Goal: Task Accomplishment & Management: Complete application form

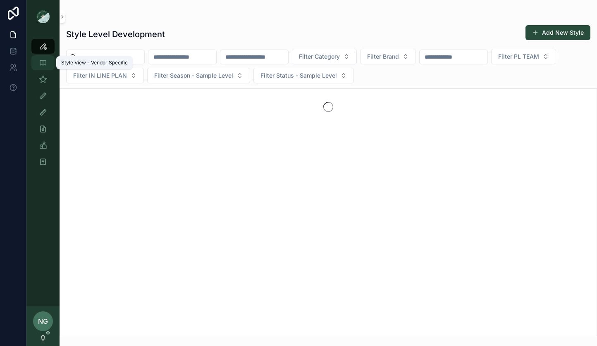
click at [48, 69] on div "Style View - Vendor Specific" at bounding box center [42, 62] width 13 height 13
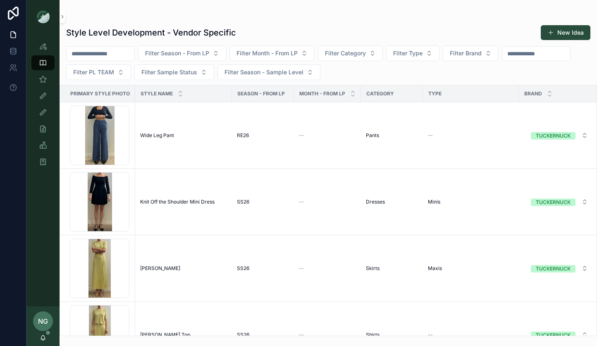
click at [570, 55] on input "scrollable content" at bounding box center [536, 54] width 68 height 12
click at [45, 81] on icon "scrollable content" at bounding box center [43, 79] width 8 height 8
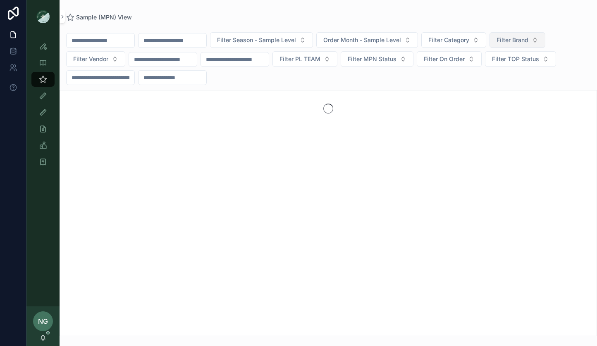
click at [545, 38] on button "Filter Brand" at bounding box center [517, 40] width 56 height 16
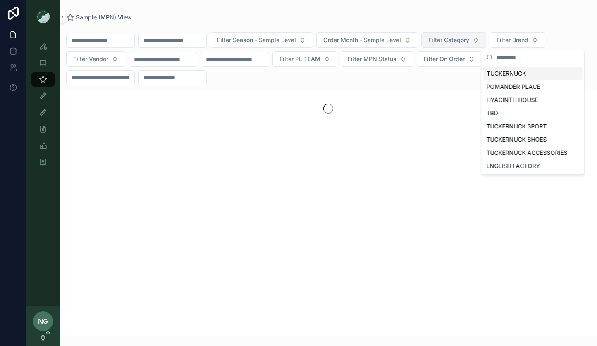
drag, startPoint x: 536, startPoint y: 15, endPoint x: 500, endPoint y: 46, distance: 47.5
click at [536, 16] on div "Sample (MPN) View" at bounding box center [328, 17] width 524 height 8
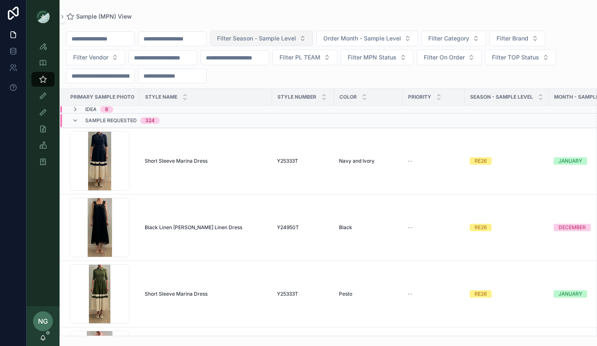
click at [252, 40] on span "Filter Season - Sample Level" at bounding box center [256, 38] width 79 height 8
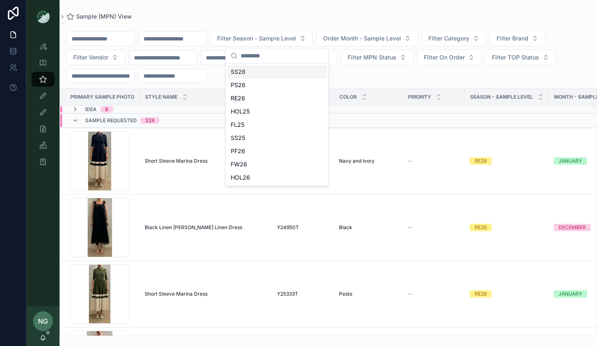
click at [243, 71] on div "SS26" at bounding box center [276, 71] width 99 height 13
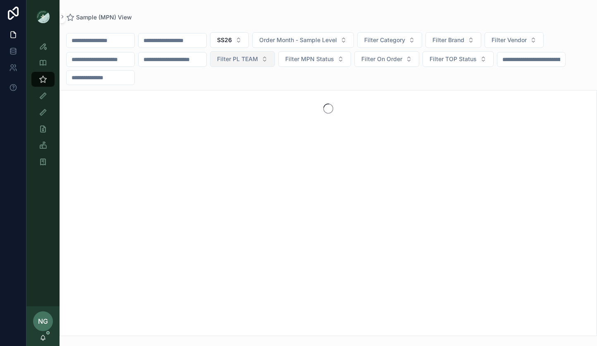
click at [251, 63] on span "Filter PL TEAM" at bounding box center [237, 59] width 41 height 8
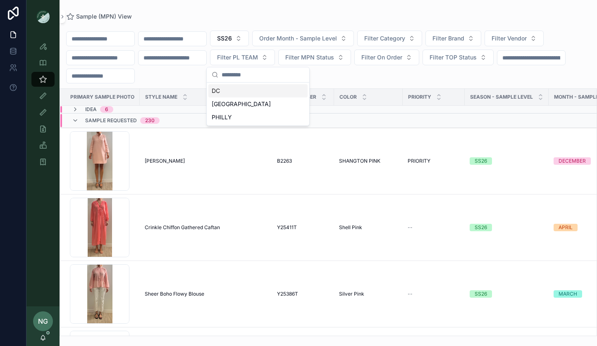
click at [355, 75] on div "SS26 Order Month - Sample Level Filter Category Filter Brand Filter Vendor Filt…" at bounding box center [328, 57] width 537 height 53
click at [405, 39] on span "Filter Category" at bounding box center [384, 38] width 41 height 8
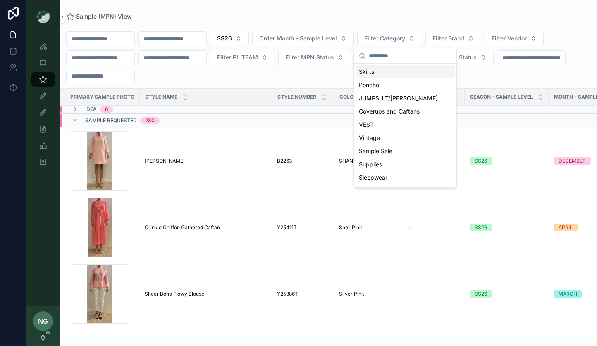
click at [393, 72] on div "Skirts" at bounding box center [404, 71] width 99 height 13
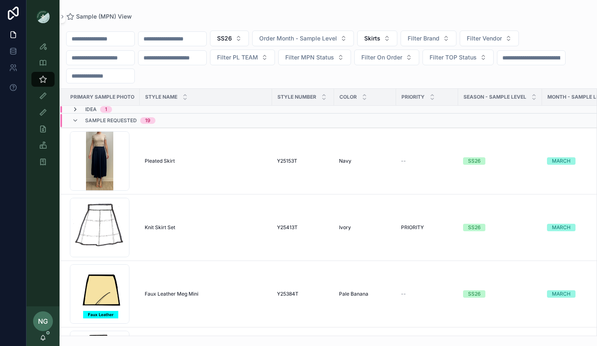
click at [76, 109] on icon "scrollable content" at bounding box center [75, 109] width 7 height 7
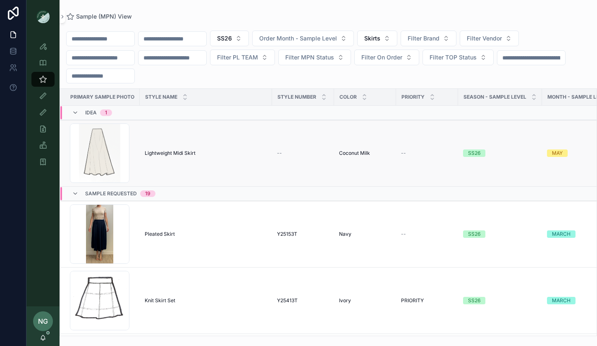
click at [174, 150] on span "Lightweight Midi Skirt" at bounding box center [170, 153] width 51 height 7
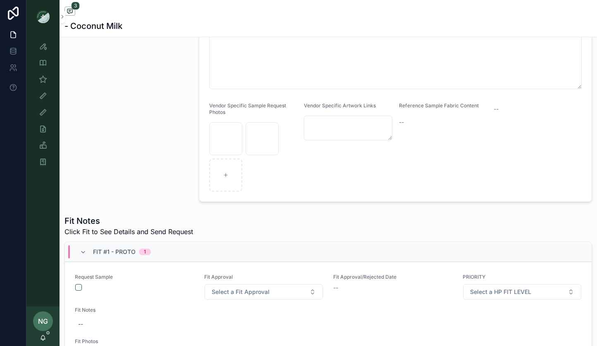
scroll to position [265, 0]
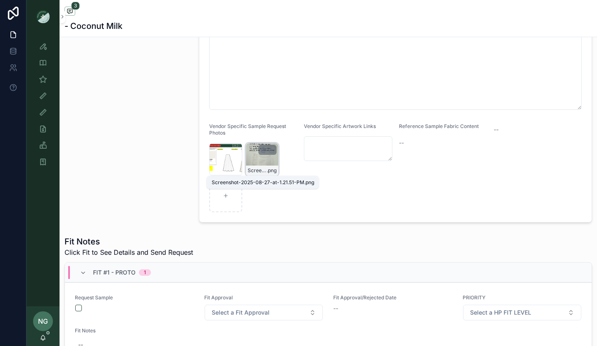
click at [273, 167] on span ".png" at bounding box center [272, 170] width 10 height 7
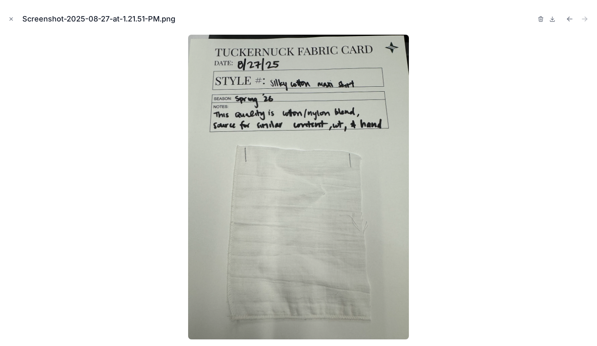
click at [10, 19] on icon "Close modal" at bounding box center [11, 19] width 6 height 6
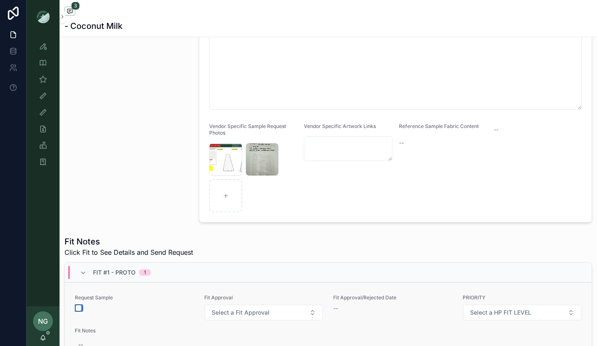
click at [79, 307] on button "scrollable content" at bounding box center [78, 308] width 7 height 7
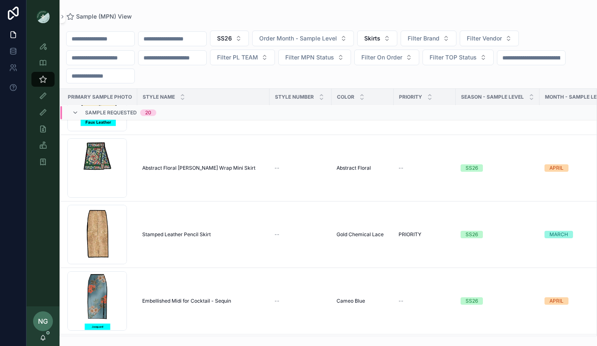
scroll to position [250, 2]
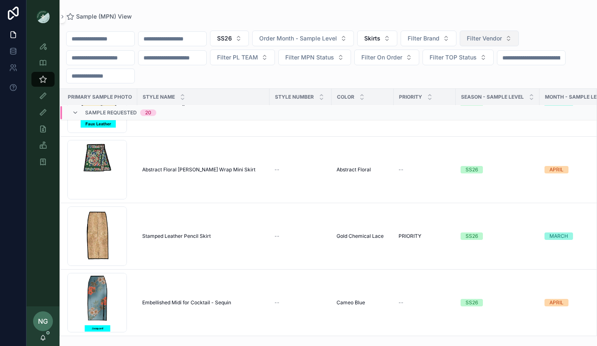
click at [519, 38] on button "Filter Vendor" at bounding box center [488, 39] width 59 height 16
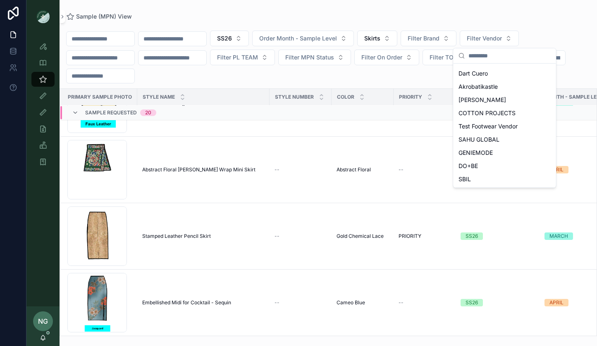
scroll to position [120, 0]
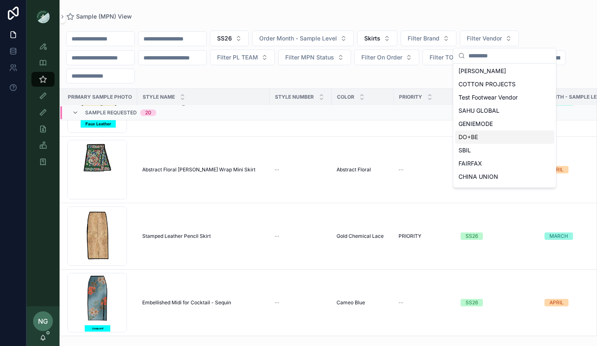
click at [487, 133] on div "DO+BE" at bounding box center [504, 137] width 99 height 13
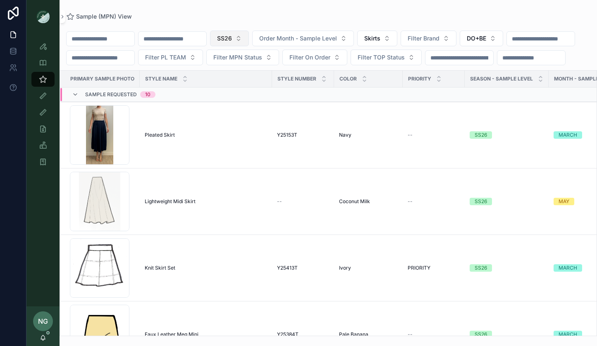
click at [249, 39] on button "SS26" at bounding box center [229, 39] width 39 height 16
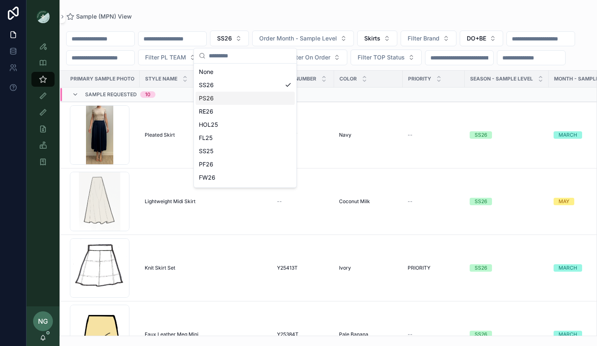
click at [229, 98] on div "PS26" at bounding box center [244, 98] width 99 height 13
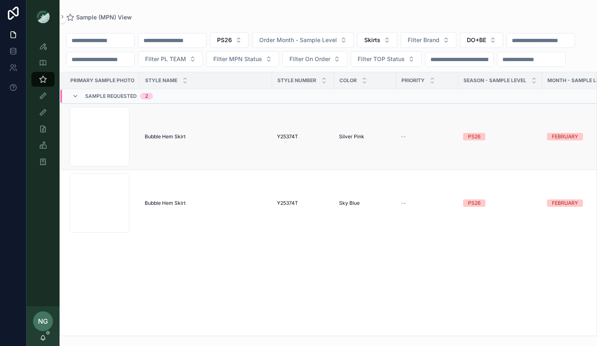
scroll to position [0, 4]
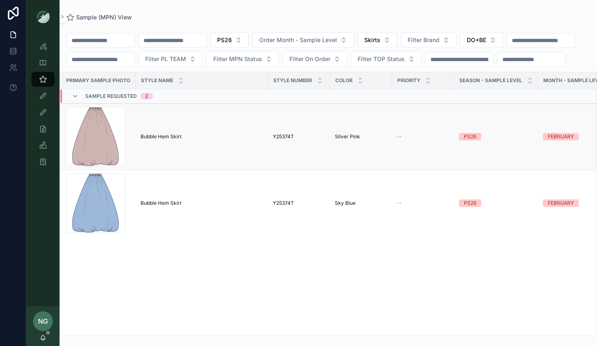
click at [155, 140] on span "Bubble Hem Skirt" at bounding box center [160, 136] width 41 height 7
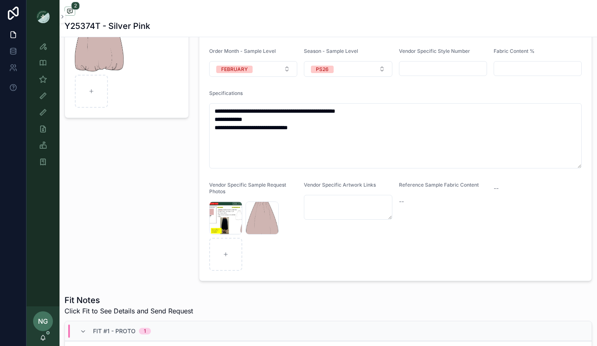
scroll to position [123, 0]
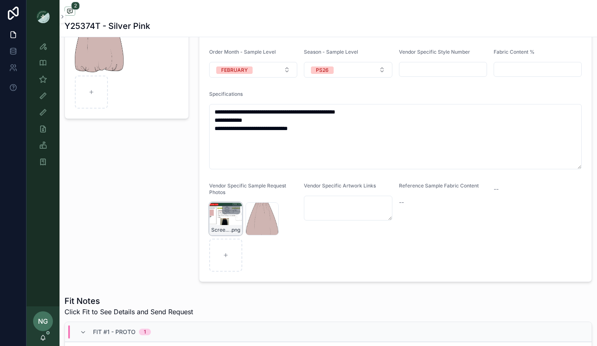
click at [229, 221] on div "Screenshot-2025-07-29-at-7.48.19-PM .png" at bounding box center [225, 218] width 33 height 33
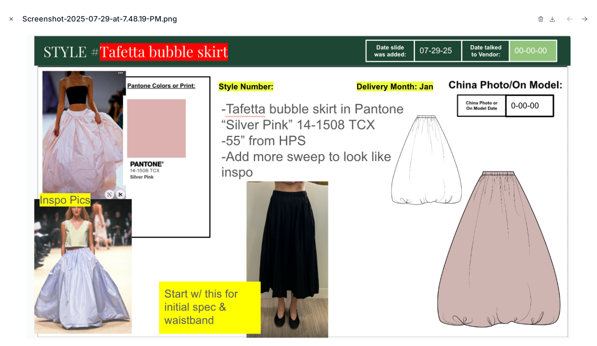
click at [12, 18] on icon "Close modal" at bounding box center [11, 19] width 6 height 6
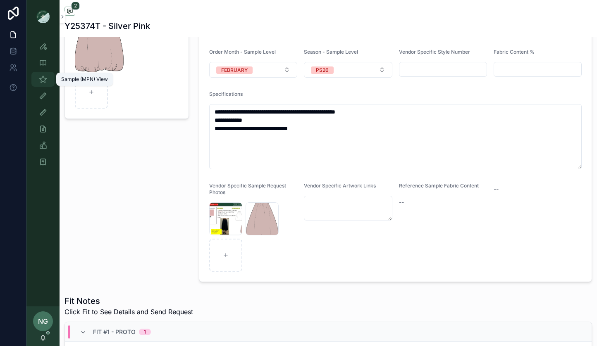
click at [43, 79] on icon "scrollable content" at bounding box center [43, 79] width 8 height 8
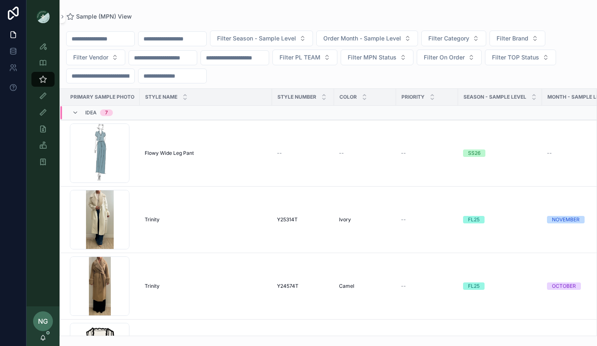
click at [188, 40] on input "scrollable content" at bounding box center [172, 39] width 68 height 12
paste input "*******"
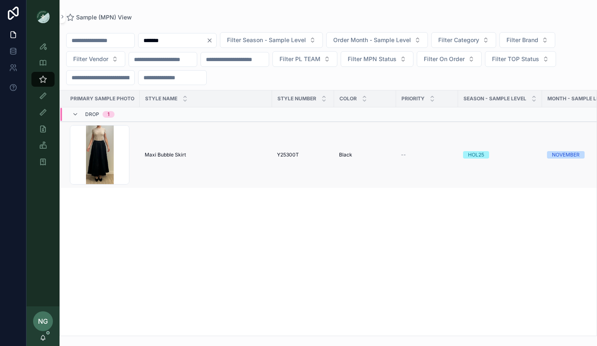
type input "*******"
click at [203, 163] on td "Maxi Bubble Skirt Maxi Bubble Skirt" at bounding box center [206, 155] width 132 height 67
click at [136, 157] on td "Screenshot-2025-08-20-at-9.56.12-AM .png" at bounding box center [100, 155] width 80 height 67
click at [114, 158] on div "Screenshot-2025-08-20-at-9.56.12-AM .png" at bounding box center [100, 155] width 60 height 60
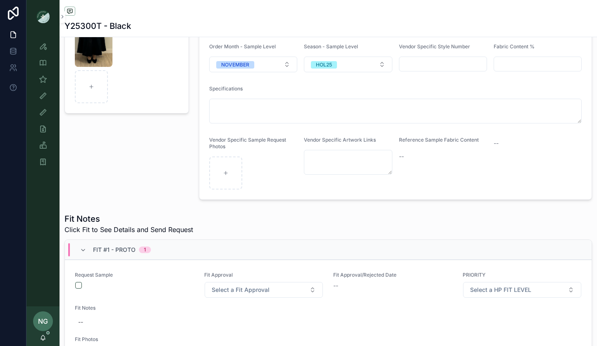
scroll to position [82, 0]
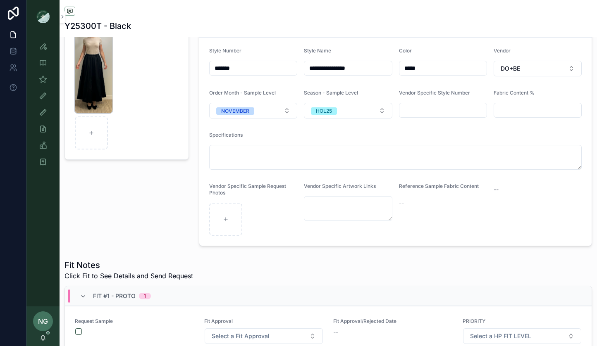
click at [86, 80] on img "scrollable content" at bounding box center [94, 73] width 38 height 79
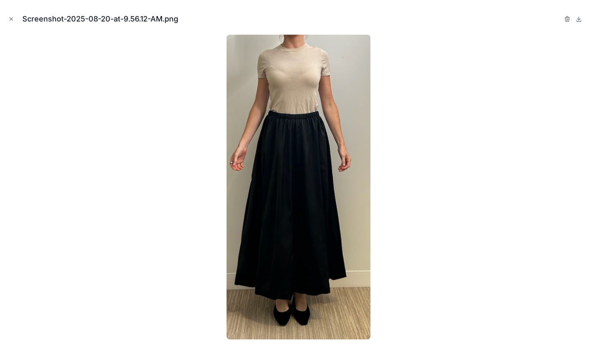
click at [14, 16] on button "Close modal" at bounding box center [11, 18] width 9 height 9
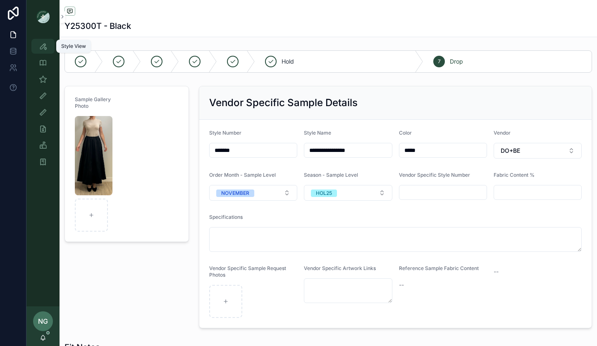
click at [45, 45] on icon "scrollable content" at bounding box center [43, 46] width 8 height 8
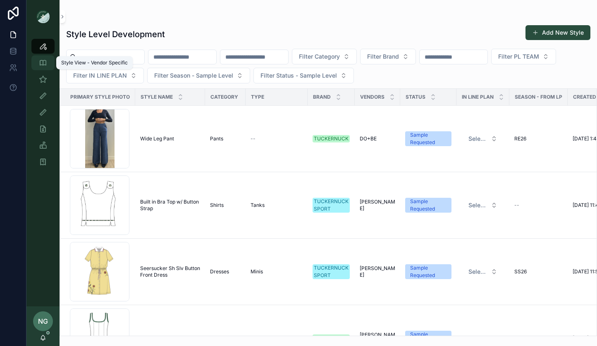
click at [50, 65] on link "Style View - Vendor Specific" at bounding box center [42, 62] width 23 height 15
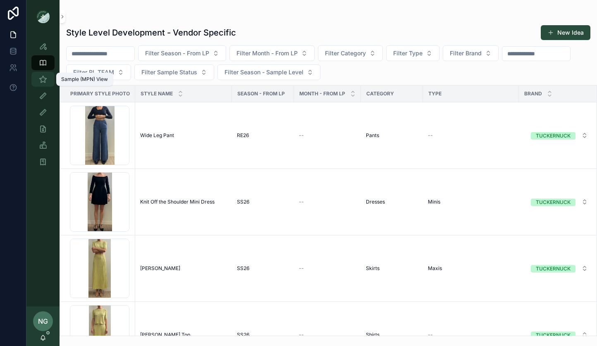
click at [47, 81] on div "Sample (MPN) View" at bounding box center [42, 79] width 13 height 13
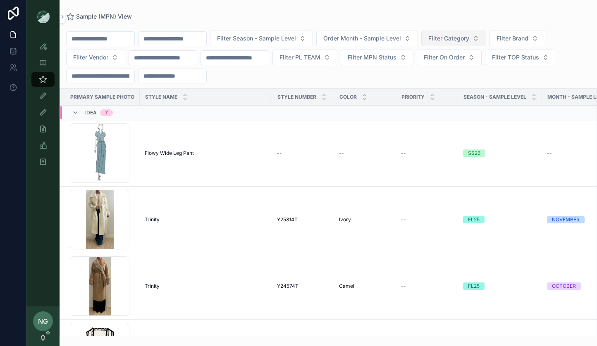
click at [471, 44] on button "Filter Category" at bounding box center [453, 39] width 65 height 16
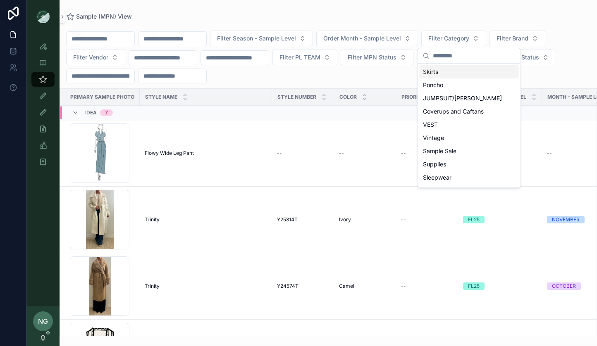
click at [446, 70] on div "Skirts" at bounding box center [468, 71] width 99 height 13
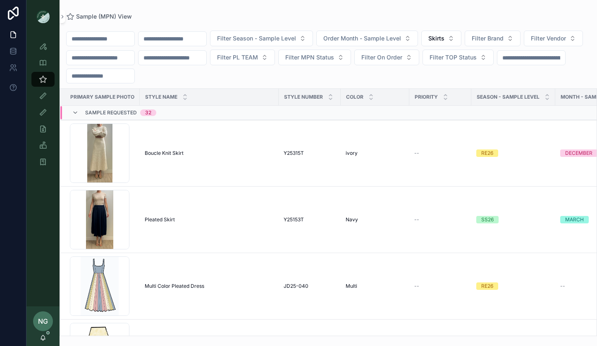
click at [107, 67] on div "Filter Season - Sample Level Order Month - Sample Level Skirts Filter Brand Fil…" at bounding box center [328, 57] width 537 height 53
click at [524, 46] on button "Filter Vendor" at bounding box center [553, 39] width 59 height 16
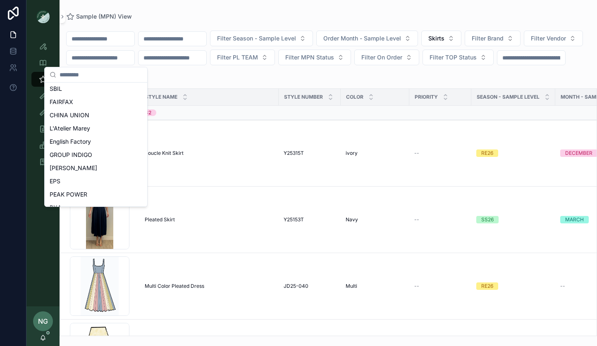
scroll to position [149, 0]
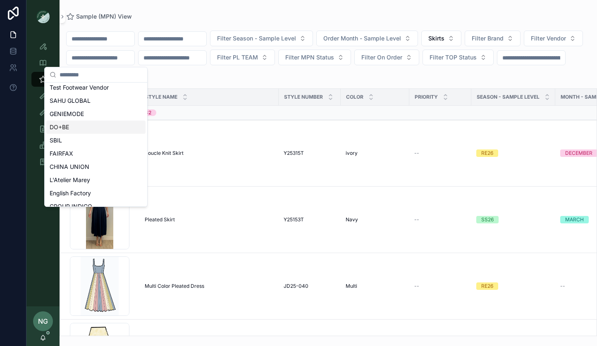
click at [105, 125] on div "DO+BE" at bounding box center [95, 127] width 99 height 13
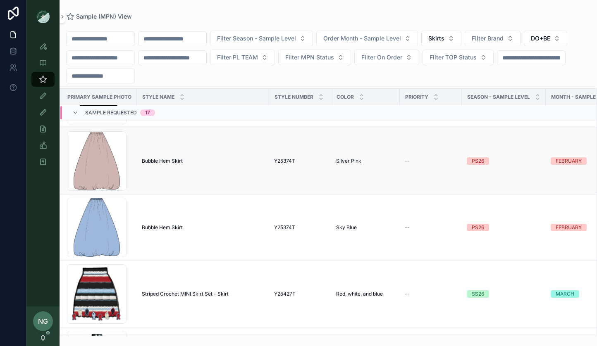
scroll to position [459, 3]
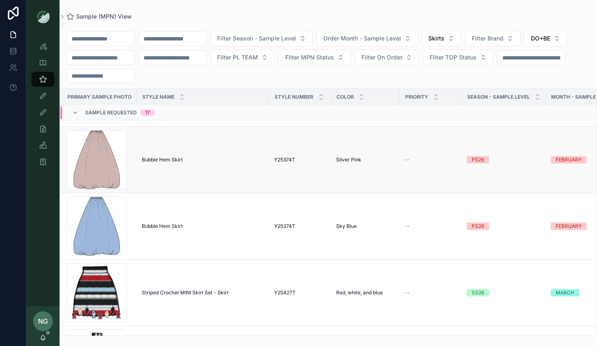
click at [169, 160] on span "Bubble Hem Skirt" at bounding box center [162, 160] width 41 height 7
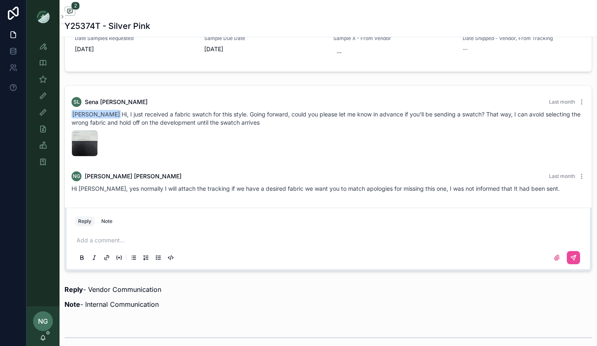
scroll to position [713, 0]
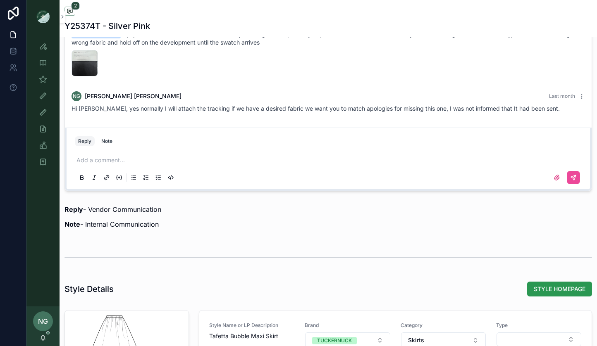
click at [559, 286] on span "STYLE HOMEPAGE" at bounding box center [559, 289] width 52 height 8
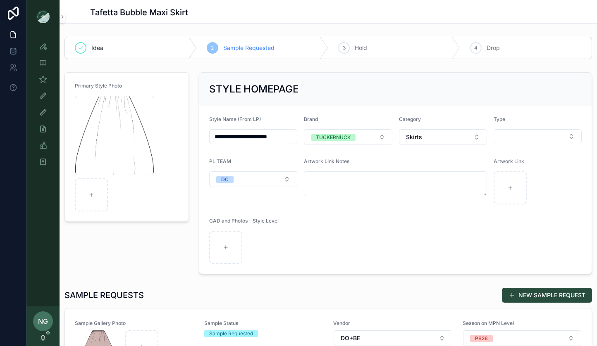
scroll to position [0, 0]
click at [526, 293] on button "NEW SAMPLE REQUEST" at bounding box center [547, 295] width 90 height 15
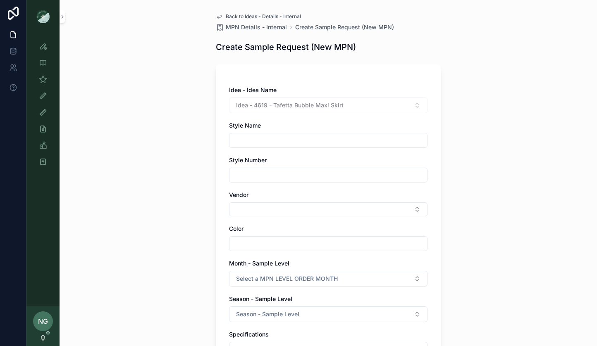
click at [305, 138] on input "scrollable content" at bounding box center [328, 141] width 198 height 12
type input "**********"
click at [322, 209] on button "Select Button" at bounding box center [328, 209] width 198 height 14
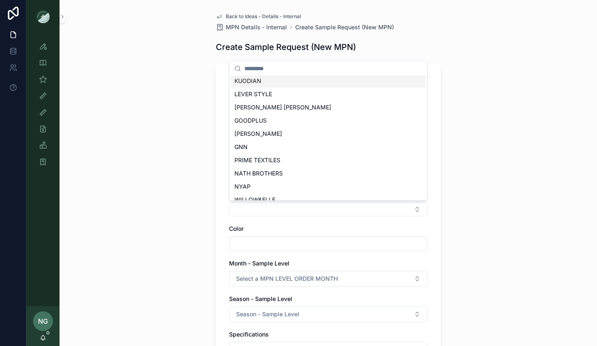
scroll to position [369, 0]
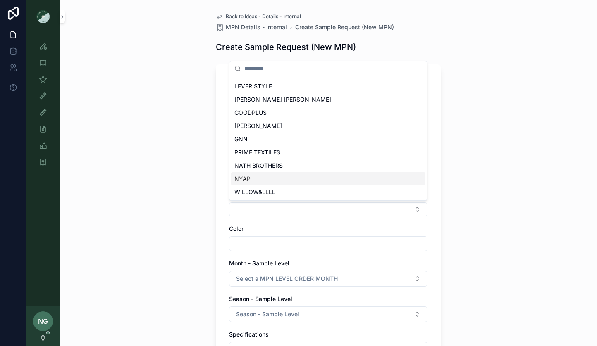
click at [308, 178] on div "NYAP" at bounding box center [328, 178] width 194 height 13
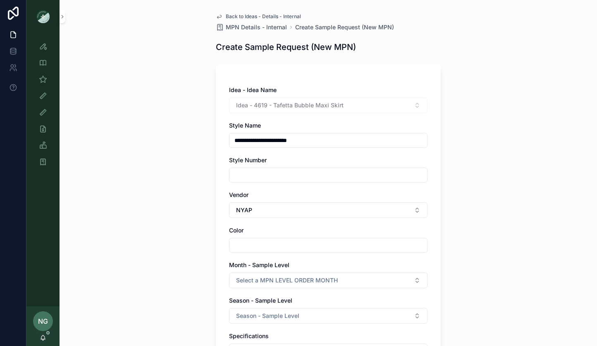
click at [311, 245] on input "scrollable content" at bounding box center [328, 246] width 198 height 12
drag, startPoint x: 271, startPoint y: 239, endPoint x: 214, endPoint y: 244, distance: 57.6
click at [208, 242] on div "**********" at bounding box center [328, 173] width 537 height 346
drag, startPoint x: 265, startPoint y: 247, endPoint x: 186, endPoint y: 243, distance: 79.0
click at [186, 243] on div "**********" at bounding box center [328, 173] width 537 height 346
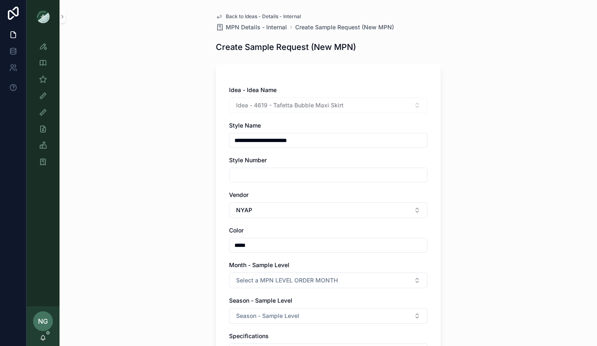
type input "*****"
drag, startPoint x: 117, startPoint y: 242, endPoint x: 207, endPoint y: 267, distance: 93.7
click at [123, 243] on div "**********" at bounding box center [328, 173] width 537 height 346
click at [267, 283] on span "Select a MPN LEVEL ORDER MONTH" at bounding box center [287, 280] width 102 height 8
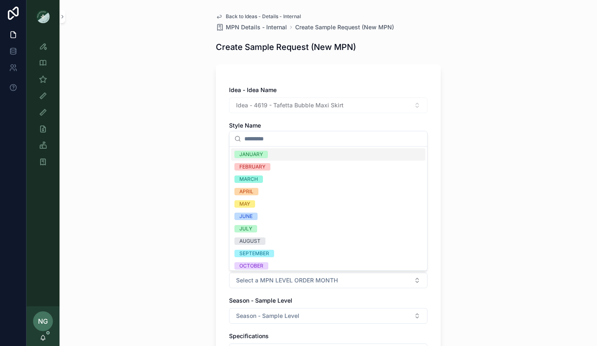
click at [285, 152] on div "JANUARY" at bounding box center [328, 154] width 194 height 12
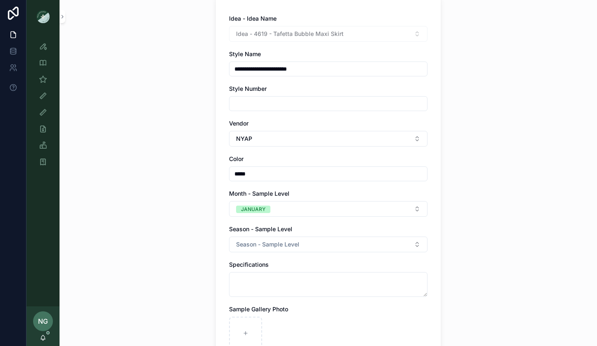
scroll to position [98, 0]
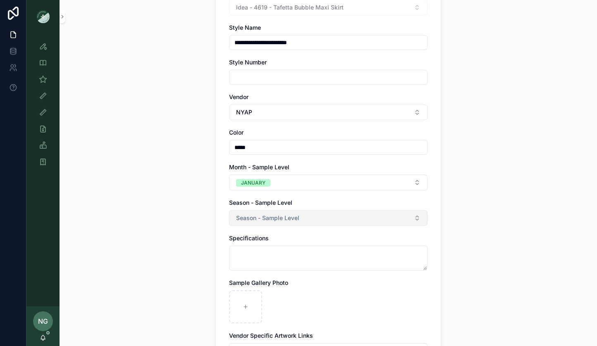
click at [283, 219] on span "Season - Sample Level" at bounding box center [267, 218] width 63 height 8
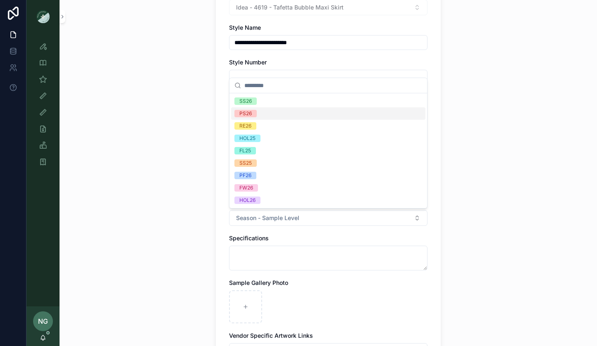
click at [277, 114] on div "PS26" at bounding box center [328, 113] width 194 height 12
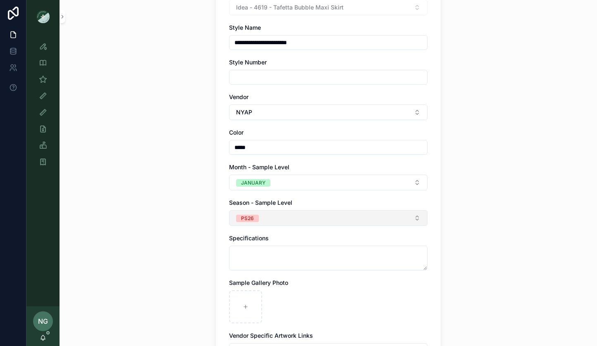
click at [265, 212] on button "PS26" at bounding box center [328, 218] width 198 height 16
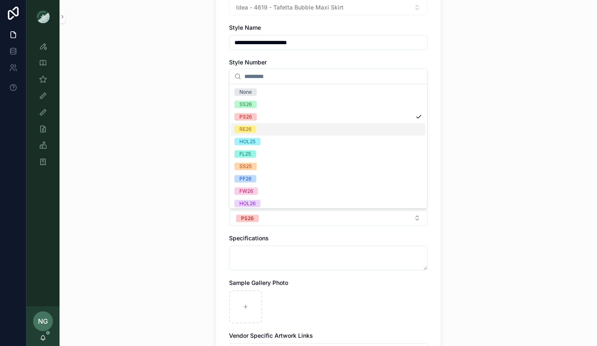
click at [292, 126] on div "RE26" at bounding box center [328, 129] width 194 height 12
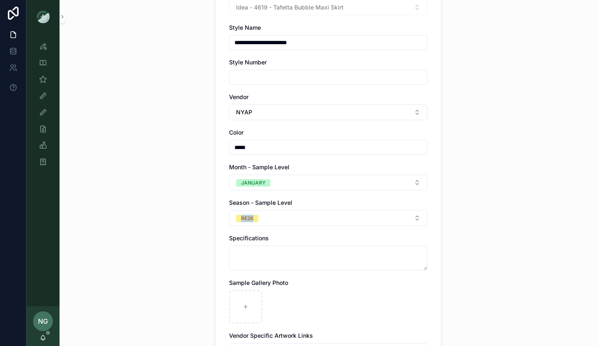
click at [194, 222] on div "**********" at bounding box center [328, 75] width 537 height 346
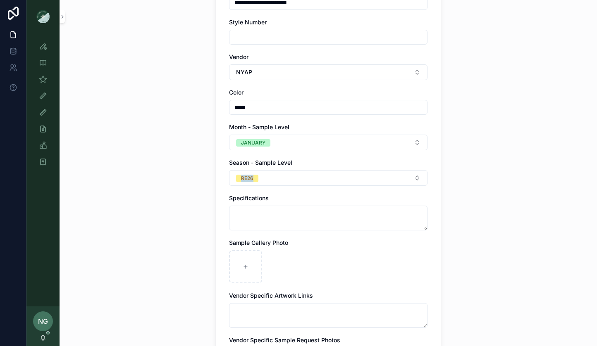
scroll to position [144, 0]
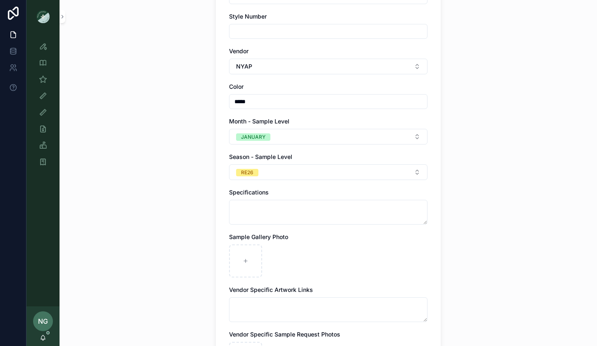
click at [283, 225] on div "**********" at bounding box center [328, 162] width 198 height 441
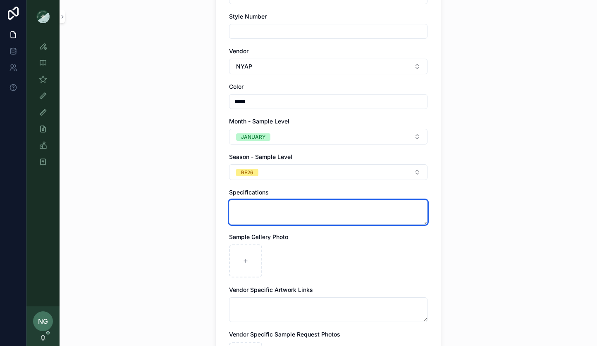
click at [285, 219] on textarea "scrollable content" at bounding box center [328, 212] width 198 height 25
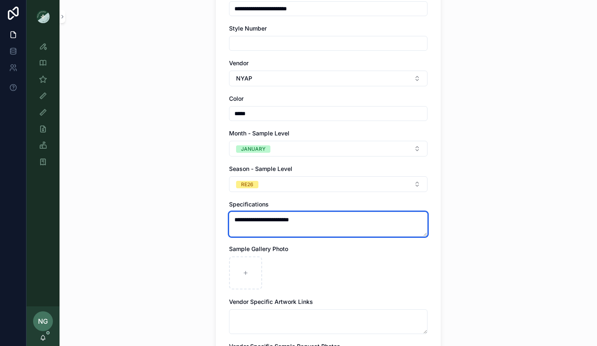
scroll to position [157, 0]
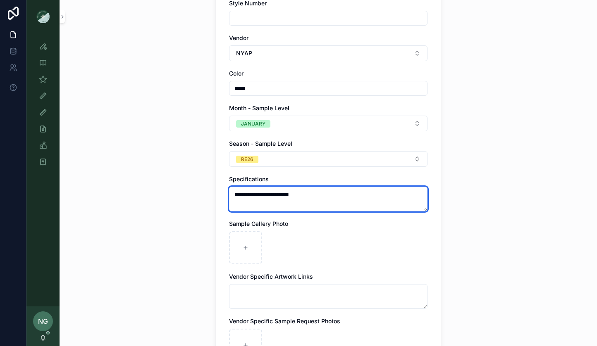
type textarea "**********"
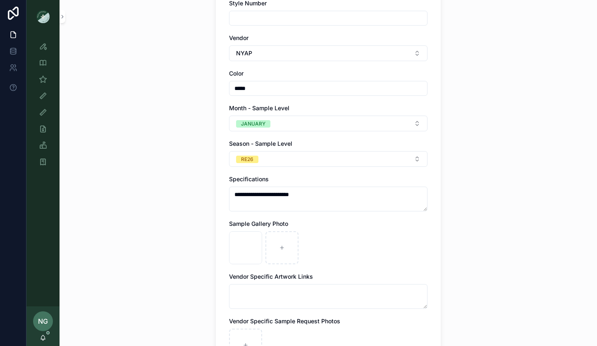
click at [147, 262] on div "**********" at bounding box center [328, 173] width 537 height 346
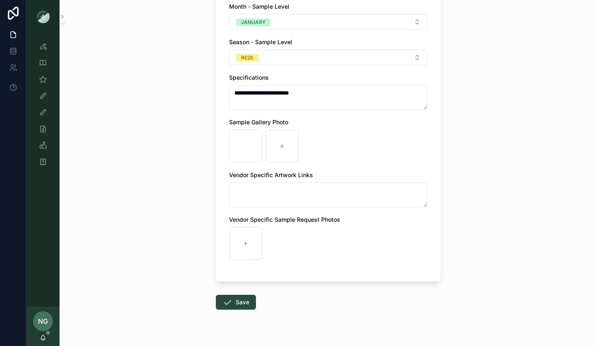
scroll to position [262, 0]
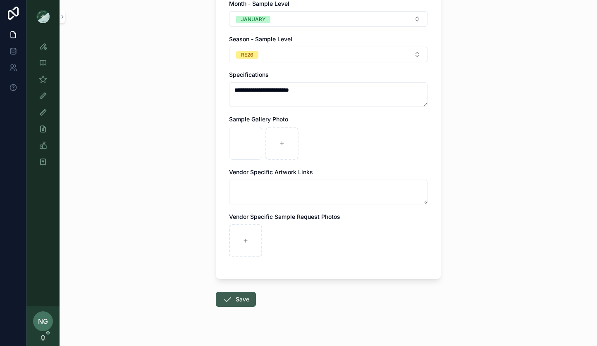
click at [238, 299] on button "Save" at bounding box center [236, 299] width 40 height 15
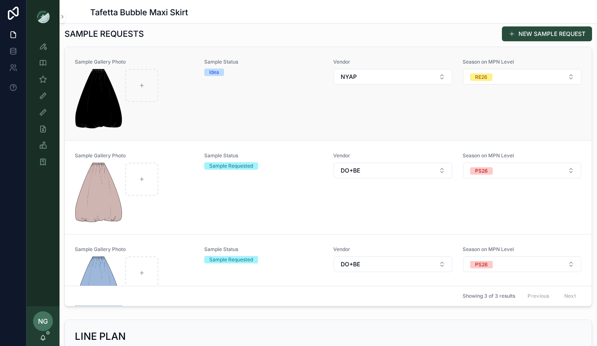
click at [406, 117] on div "Vendor NYAP" at bounding box center [392, 94] width 119 height 70
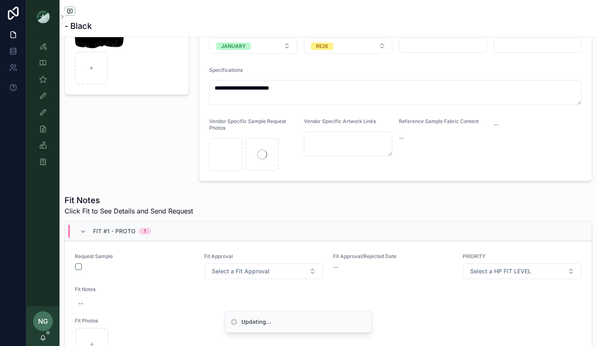
scroll to position [116, 0]
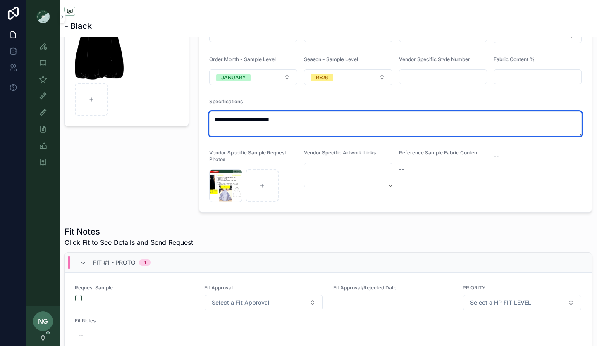
drag, startPoint x: 283, startPoint y: 119, endPoint x: 214, endPoint y: 118, distance: 68.6
click at [214, 118] on textarea "**********" at bounding box center [395, 124] width 372 height 25
paste textarea "**********"
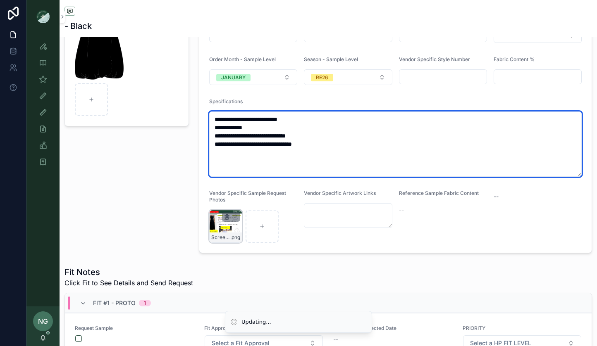
type textarea "**********"
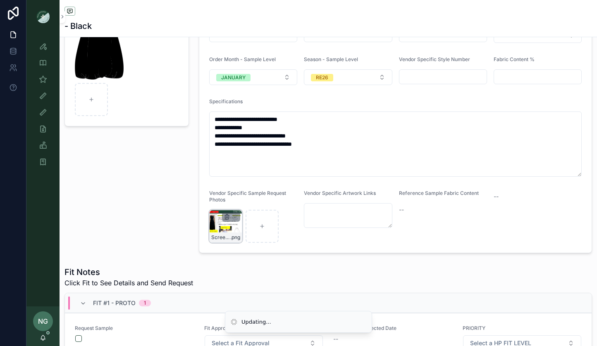
click at [224, 217] on icon "scrollable content" at bounding box center [227, 217] width 7 height 7
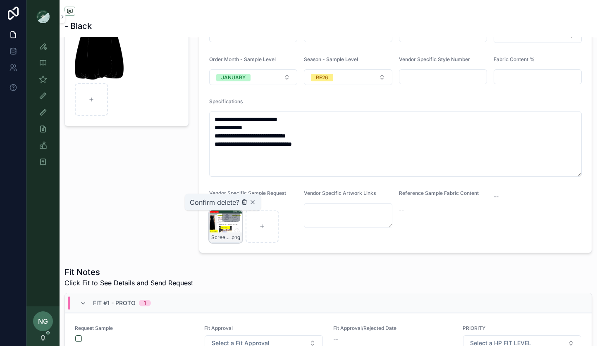
click at [242, 204] on icon "scrollable content" at bounding box center [244, 202] width 7 height 7
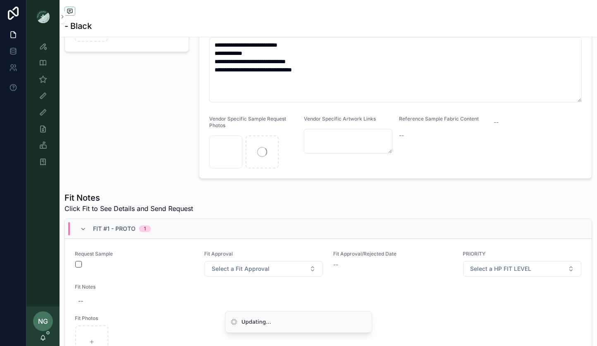
scroll to position [254, 0]
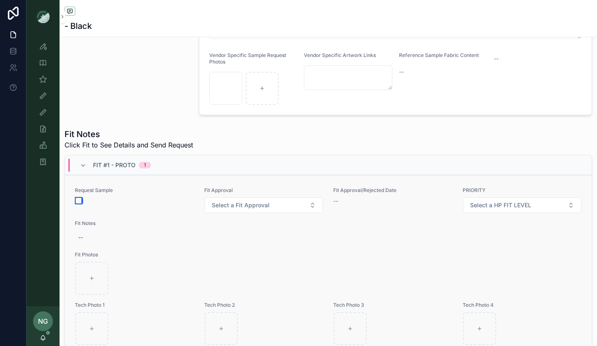
click at [79, 200] on button "scrollable content" at bounding box center [78, 201] width 7 height 7
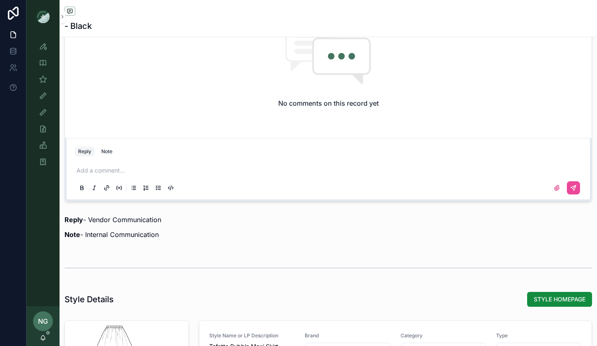
scroll to position [683, 0]
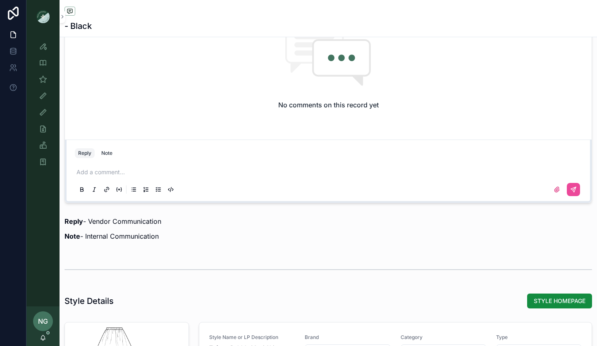
drag, startPoint x: 102, startPoint y: 153, endPoint x: 105, endPoint y: 162, distance: 8.6
click at [105, 155] on div "Note" at bounding box center [106, 153] width 11 height 7
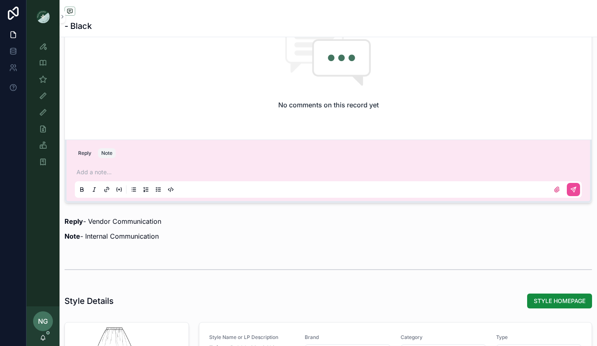
click at [114, 167] on div "Add a note..." at bounding box center [328, 180] width 507 height 35
click at [92, 169] on p "scrollable content" at bounding box center [329, 172] width 507 height 8
click at [79, 157] on button "Reply" at bounding box center [85, 153] width 20 height 10
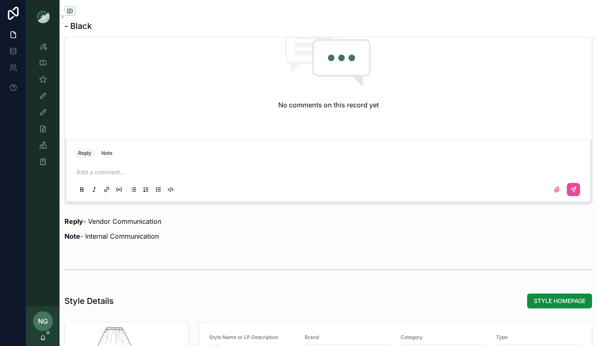
click at [87, 167] on div "Add a comment..." at bounding box center [328, 180] width 507 height 35
click at [87, 176] on p "scrollable content" at bounding box center [329, 172] width 507 height 8
click at [578, 301] on span "STYLE HOMEPAGE" at bounding box center [559, 301] width 52 height 8
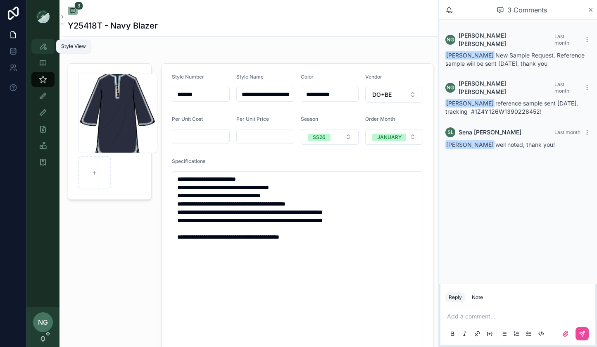
click at [41, 48] on icon "scrollable content" at bounding box center [43, 46] width 8 height 8
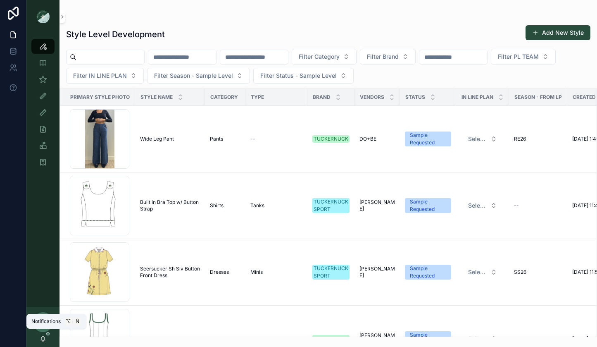
click at [45, 340] on icon "scrollable content" at bounding box center [43, 338] width 7 height 7
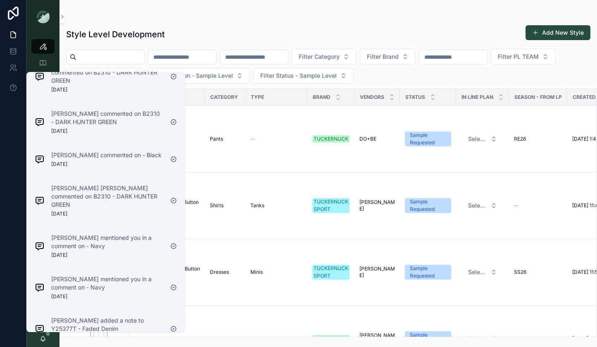
scroll to position [1044, 0]
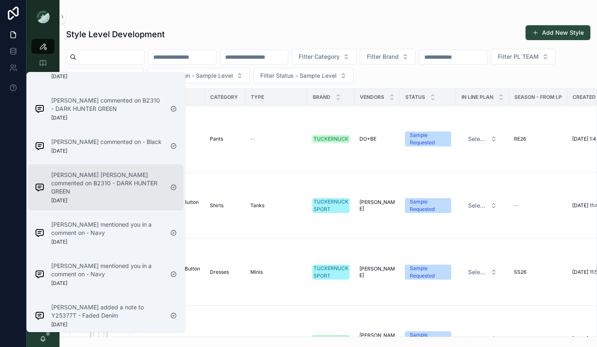
click at [112, 171] on div "Colette Jo commented on B2310 - DARK HUNTER GREEN 6 days ago" at bounding box center [107, 187] width 112 height 33
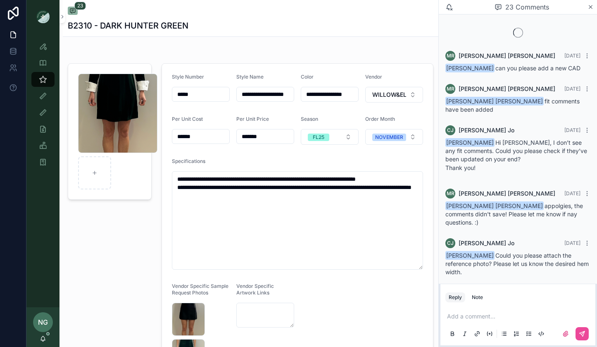
scroll to position [723, 0]
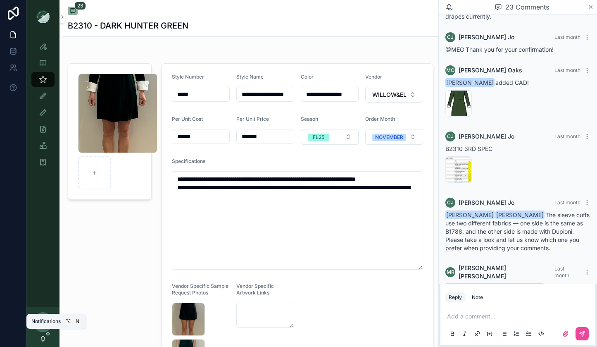
click at [40, 341] on icon "scrollable content" at bounding box center [43, 338] width 7 height 7
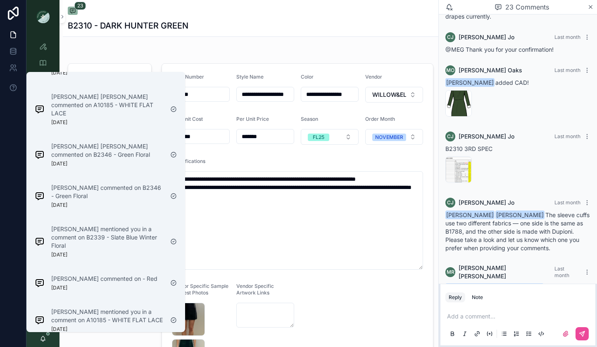
scroll to position [3238, 0]
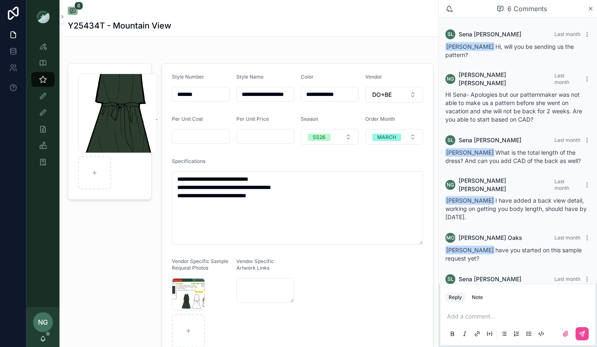
scroll to position [12, 0]
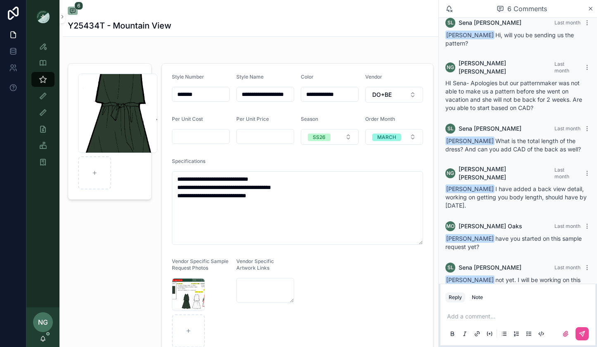
click at [515, 312] on p "scrollable content" at bounding box center [519, 316] width 145 height 8
drag, startPoint x: 473, startPoint y: 315, endPoint x: 559, endPoint y: 315, distance: 86.4
click at [494, 315] on p "scrollable content" at bounding box center [519, 316] width 145 height 8
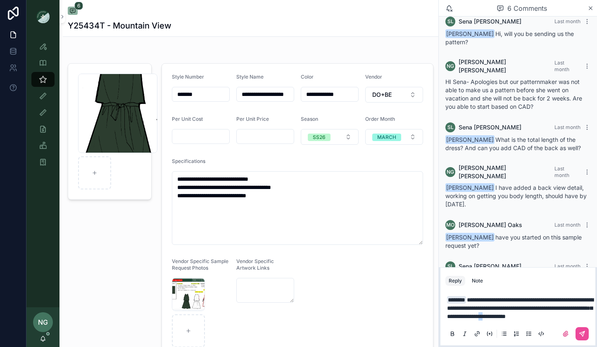
drag, startPoint x: 577, startPoint y: 307, endPoint x: 582, endPoint y: 308, distance: 5.2
click at [582, 308] on span "**********" at bounding box center [520, 308] width 146 height 22
click at [579, 334] on icon "scrollable content" at bounding box center [582, 333] width 7 height 7
